Goal: Transaction & Acquisition: Purchase product/service

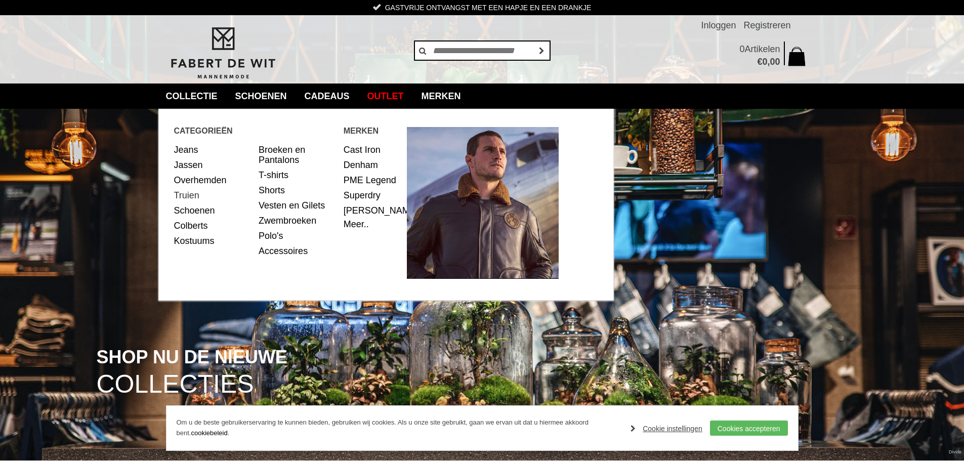
click at [185, 196] on link "Truien" at bounding box center [212, 195] width 77 height 15
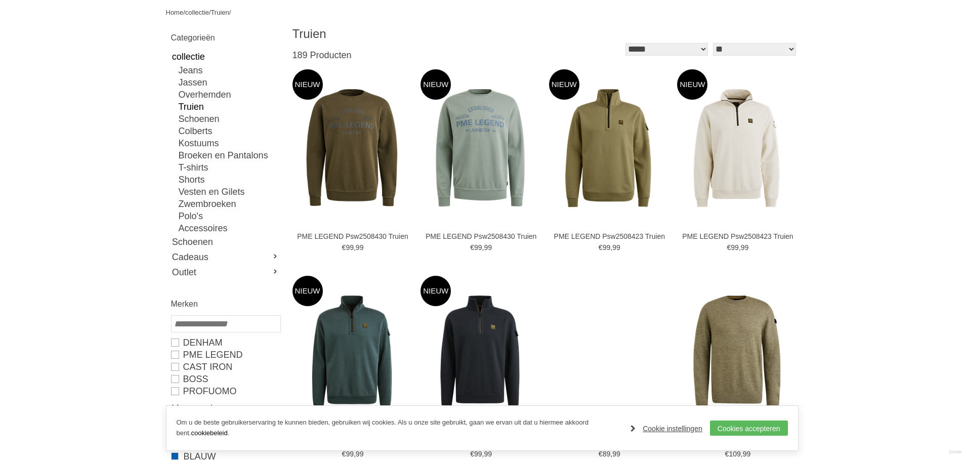
scroll to position [152, 0]
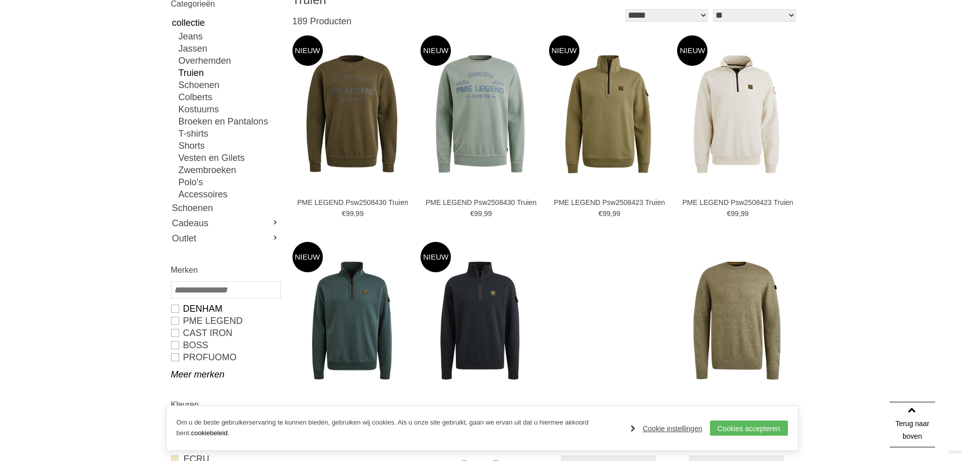
click at [176, 310] on link "DENHAM" at bounding box center [225, 309] width 109 height 12
type input "**"
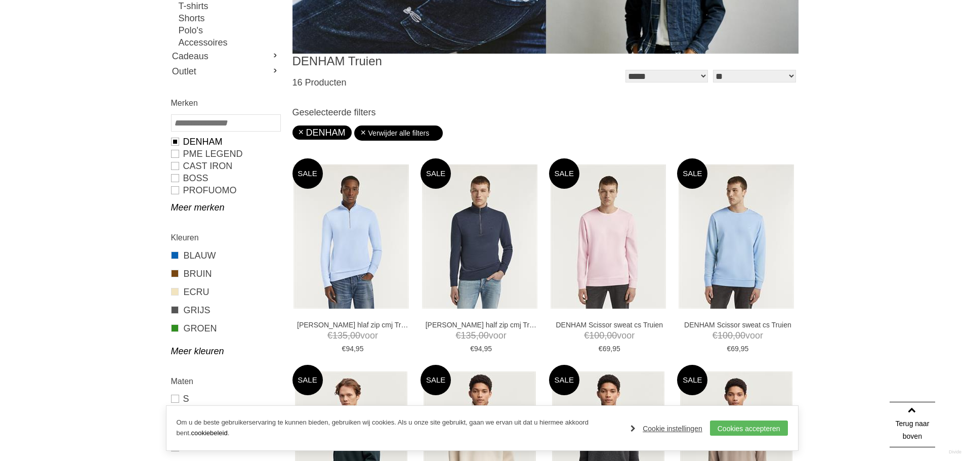
scroll to position [253, 0]
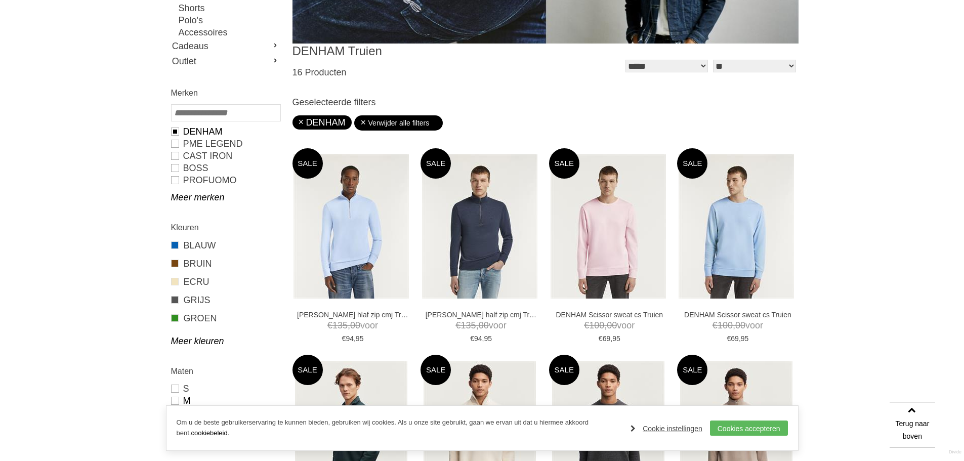
click at [175, 399] on link "M" at bounding box center [225, 401] width 109 height 12
type input "***"
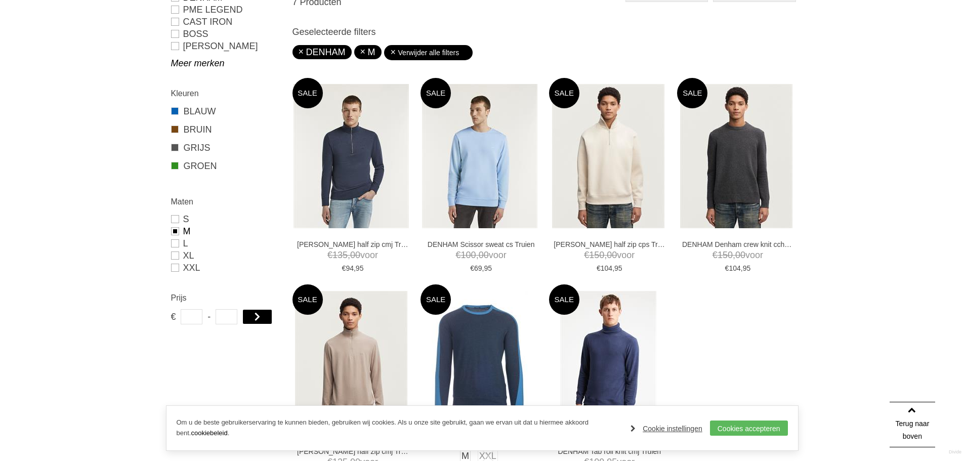
scroll to position [304, 0]
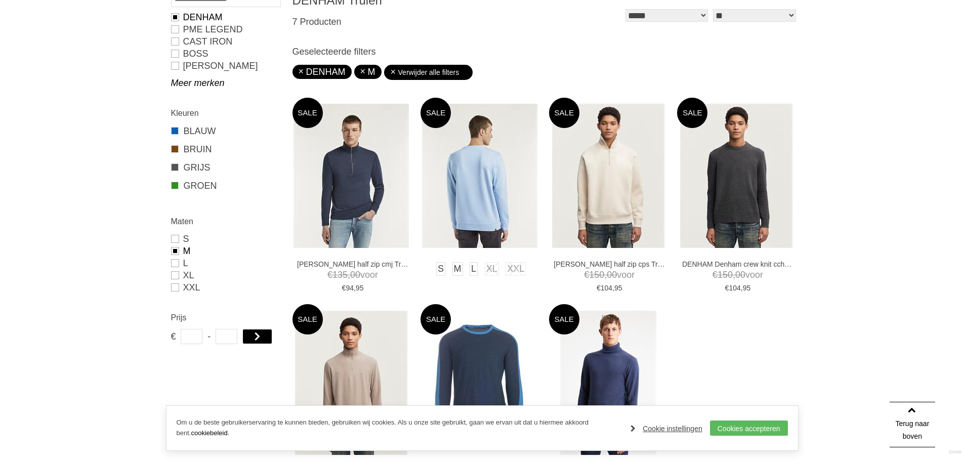
click at [471, 169] on img at bounding box center [479, 176] width 115 height 144
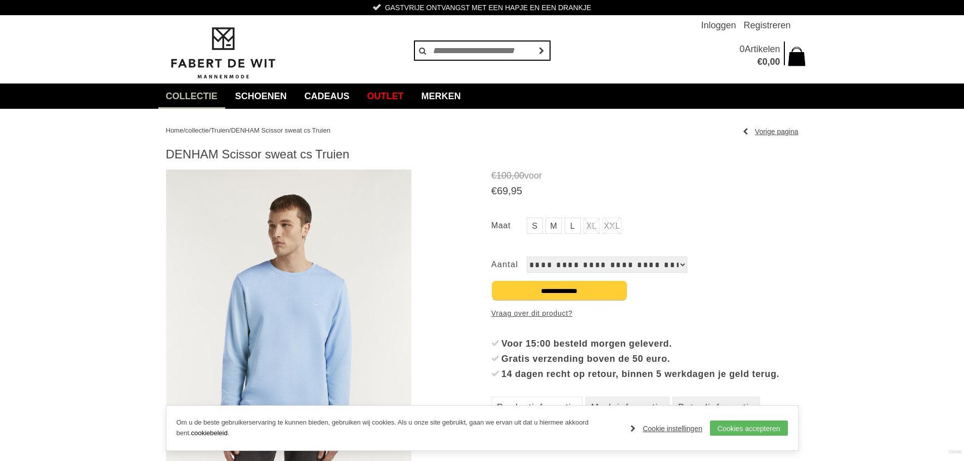
click at [279, 277] on img at bounding box center [289, 322] width 246 height 307
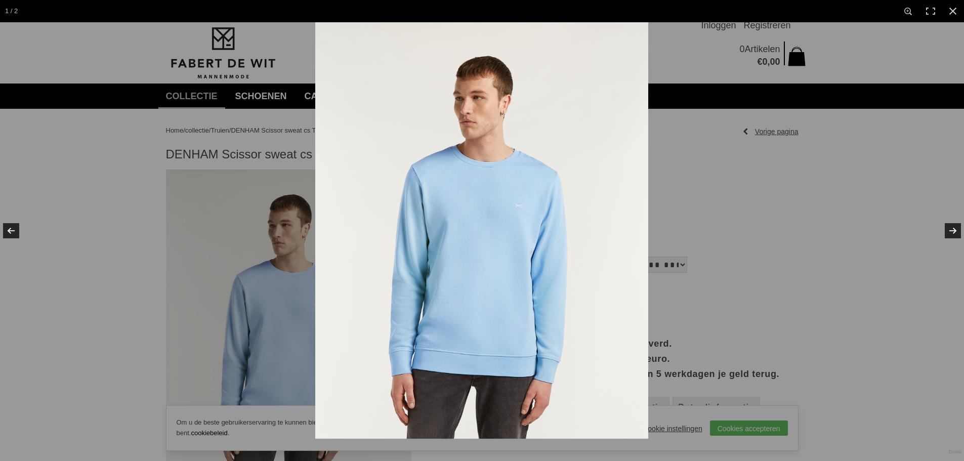
click at [474, 174] on img at bounding box center [481, 230] width 333 height 416
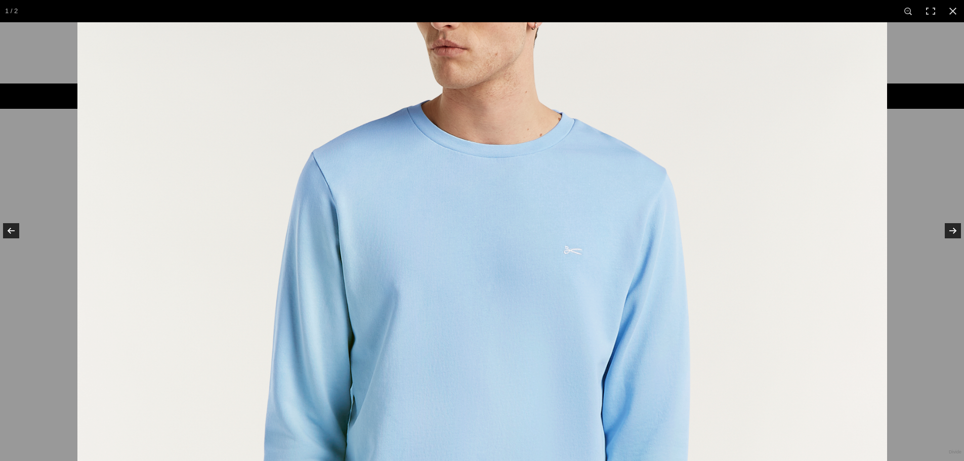
click at [447, 185] on img at bounding box center [481, 311] width 809 height 1012
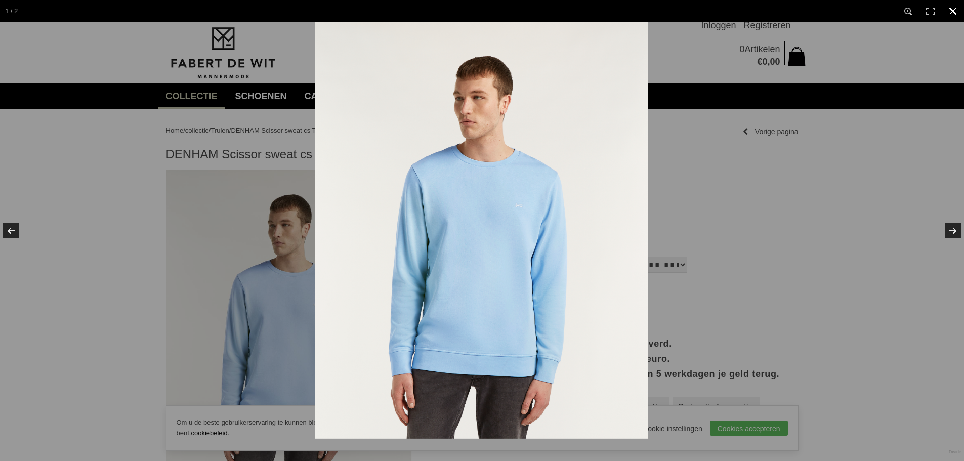
click at [24, 182] on div at bounding box center [482, 230] width 964 height 461
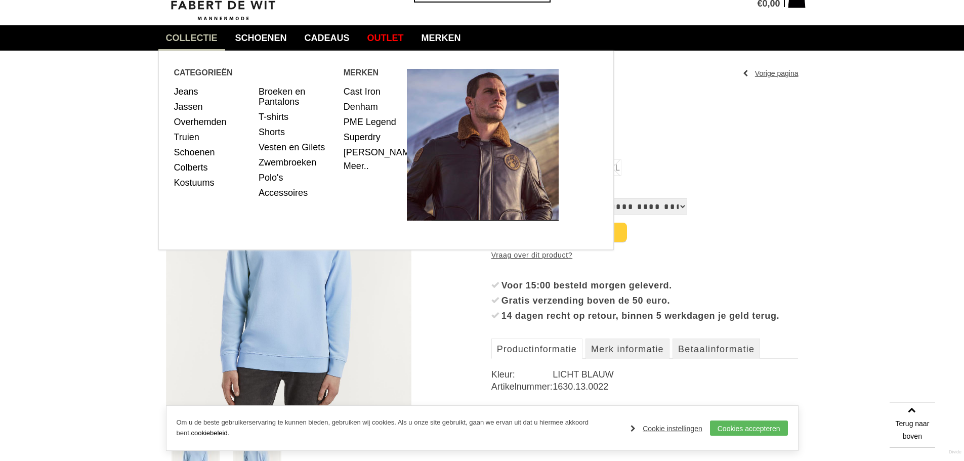
scroll to position [51, 0]
